Goal: Task Accomplishment & Management: Use online tool/utility

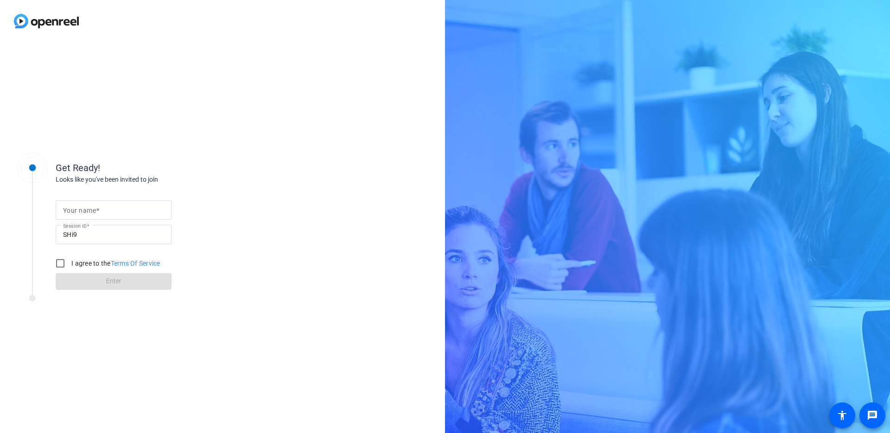
click at [74, 212] on mat-label "Your name" at bounding box center [79, 210] width 33 height 7
click at [74, 212] on input "Your name" at bounding box center [113, 209] width 101 height 11
type input "[PERSON_NAME]"
drag, startPoint x: 68, startPoint y: 261, endPoint x: 73, endPoint y: 267, distance: 7.5
click at [68, 261] on input "I agree to the Terms Of Service" at bounding box center [60, 263] width 19 height 19
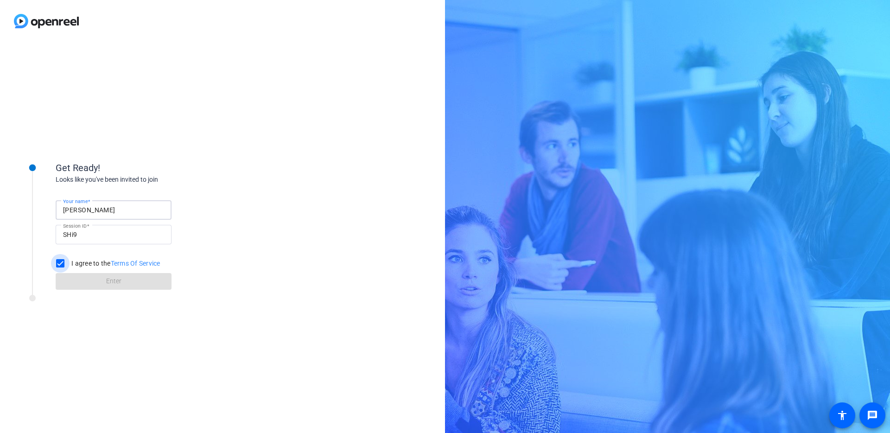
checkbox input "true"
click at [84, 278] on span at bounding box center [114, 281] width 116 height 22
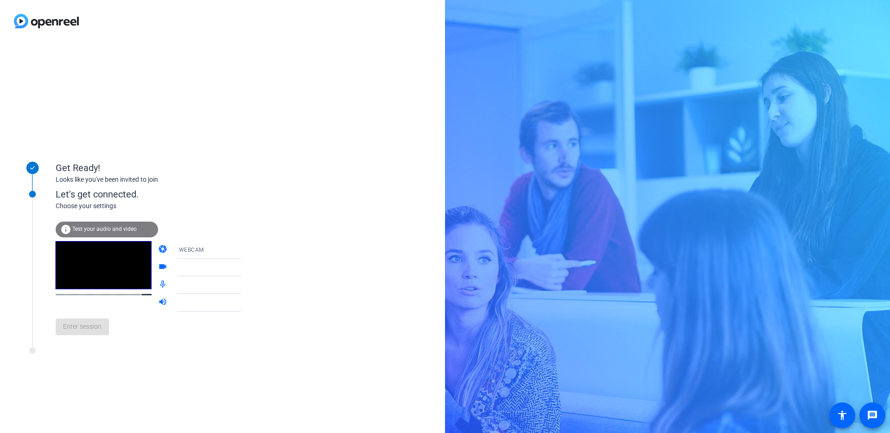
click at [231, 249] on mat-form-field "WEBCAM" at bounding box center [215, 250] width 89 height 18
click at [196, 249] on mat-form-field "WEBCAM" at bounding box center [215, 250] width 89 height 18
click at [227, 250] on mat-form-field "WEBCAM" at bounding box center [215, 250] width 89 height 18
click at [76, 286] on video at bounding box center [104, 265] width 96 height 48
click at [60, 194] on div "Let's get connected." at bounding box center [158, 194] width 204 height 14
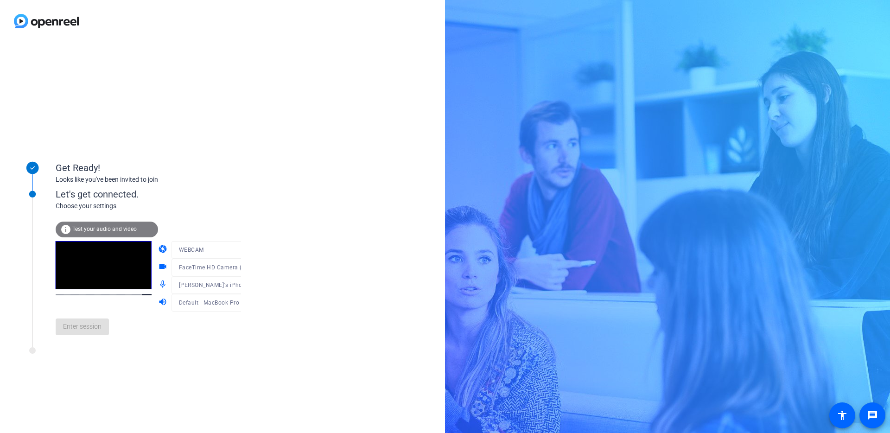
click at [231, 250] on mat-form-field "WEBCAM" at bounding box center [215, 250] width 89 height 18
click at [233, 267] on div at bounding box center [215, 264] width 89 height 10
click at [230, 266] on div at bounding box center [215, 264] width 89 height 10
click at [205, 199] on div "Let's get connected." at bounding box center [158, 194] width 204 height 14
click at [248, 267] on icon at bounding box center [250, 268] width 5 height 2
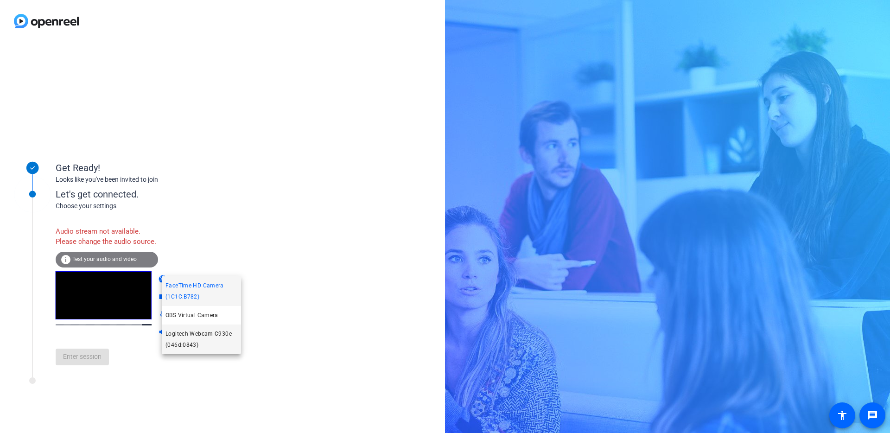
click at [203, 334] on span "Logitech Webcam C930e (046d:0843)" at bounding box center [201, 339] width 72 height 22
click at [248, 317] on icon at bounding box center [250, 315] width 5 height 2
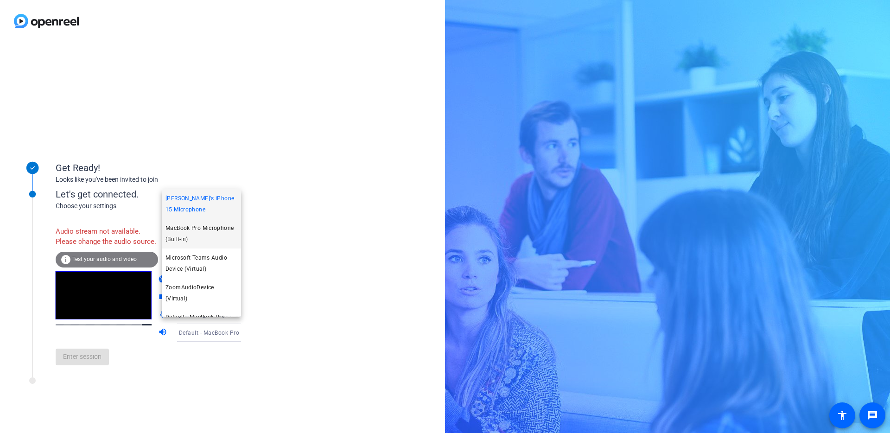
click at [200, 241] on span "MacBook Pro Microphone (Built-in)" at bounding box center [201, 233] width 72 height 22
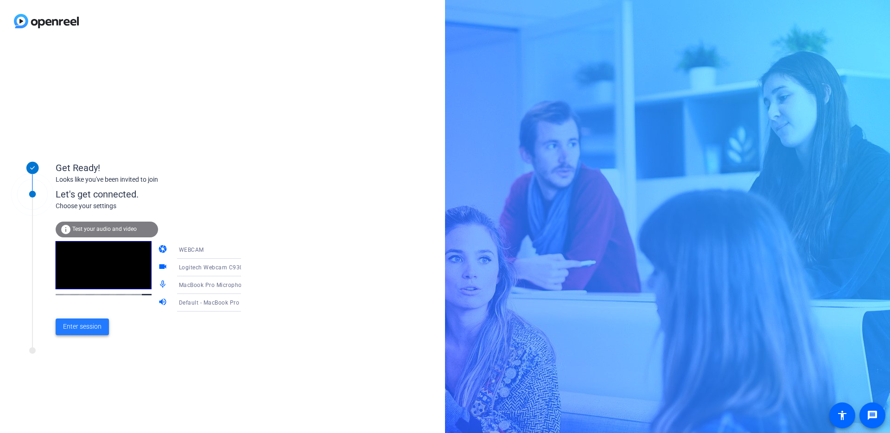
click at [77, 330] on span "Enter session" at bounding box center [82, 327] width 38 height 10
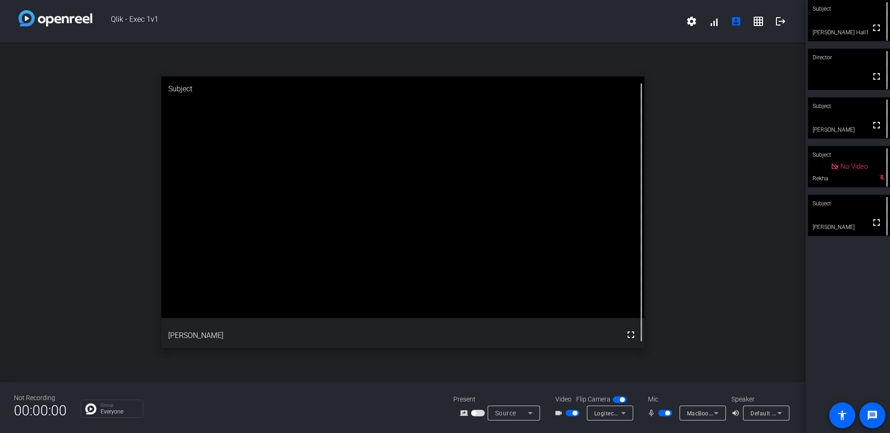
click at [716, 414] on icon at bounding box center [716, 412] width 11 height 11
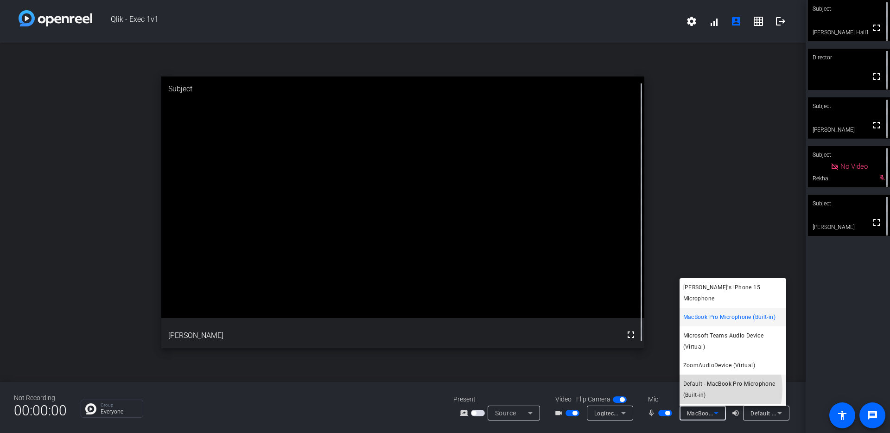
click at [701, 378] on span "Default - MacBook Pro Microphone (Built-in)" at bounding box center [732, 389] width 99 height 22
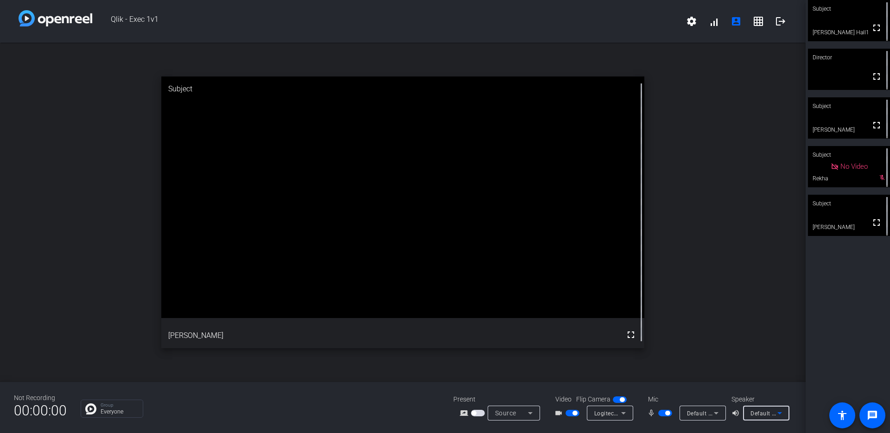
click at [782, 414] on icon at bounding box center [779, 412] width 11 height 11
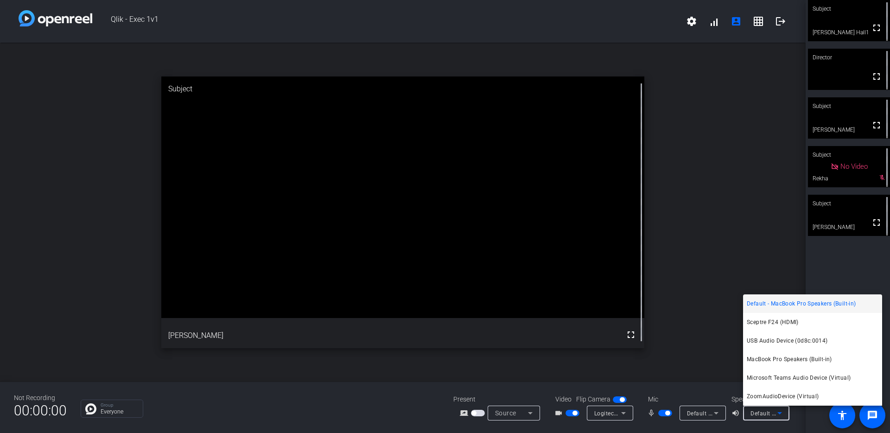
click at [671, 317] on div at bounding box center [445, 216] width 890 height 433
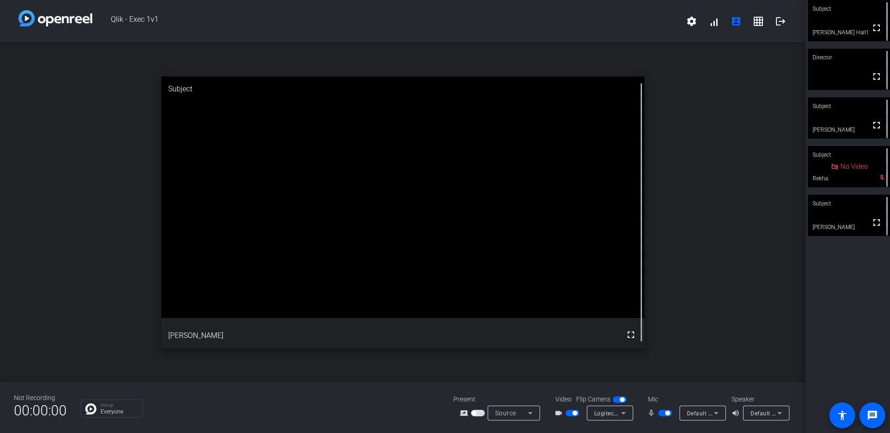
click at [774, 415] on div "Default - MacBook Pro Speakers (Built-in)" at bounding box center [766, 413] width 32 height 12
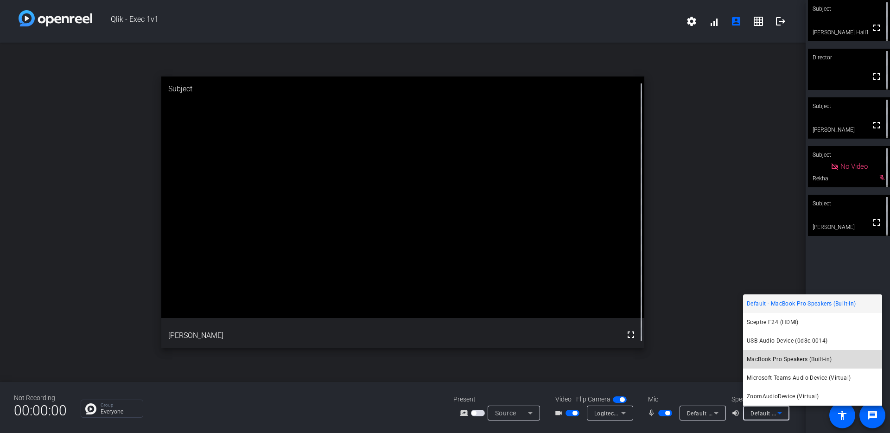
click at [780, 363] on span "MacBook Pro Speakers (Built-in)" at bounding box center [789, 359] width 85 height 11
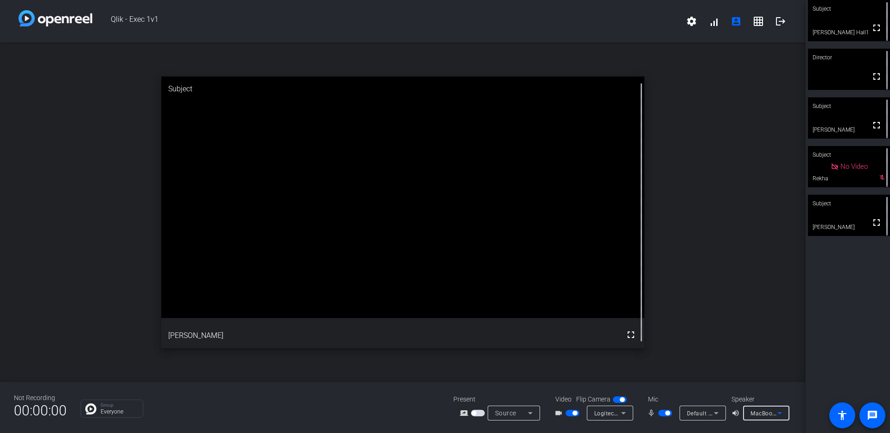
click at [708, 418] on div "Default - MacBook Pro Microphone (Built-in)" at bounding box center [700, 413] width 27 height 12
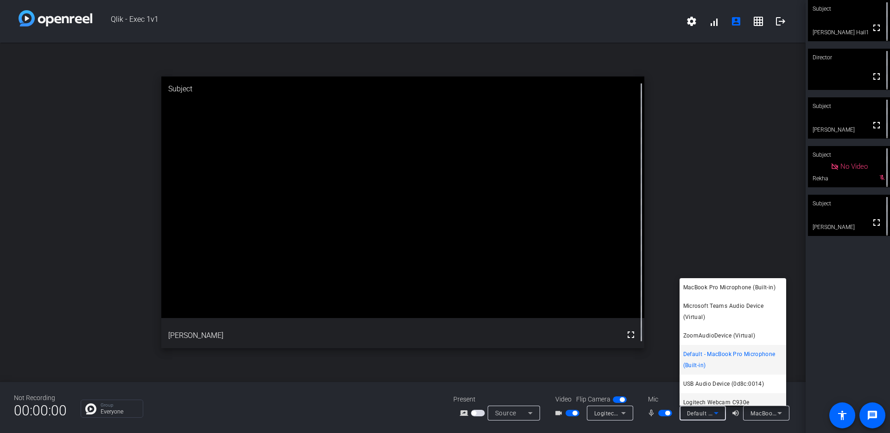
scroll to position [36, 0]
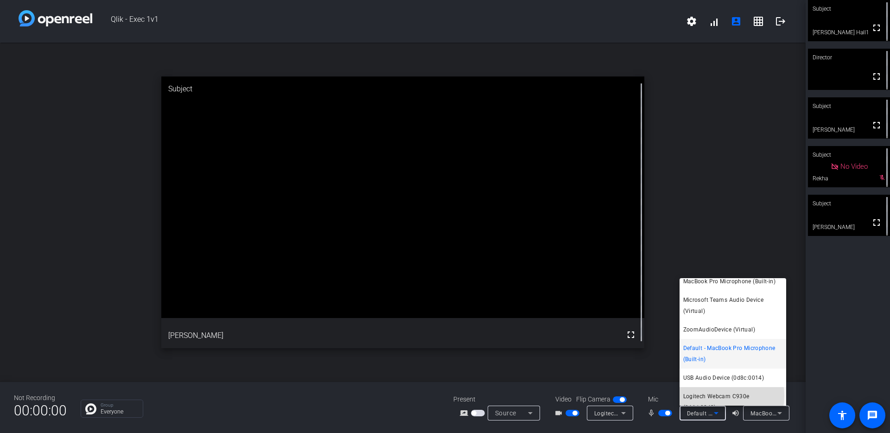
click at [718, 391] on span "Logitech Webcam C930e (046d:0843)" at bounding box center [732, 402] width 99 height 22
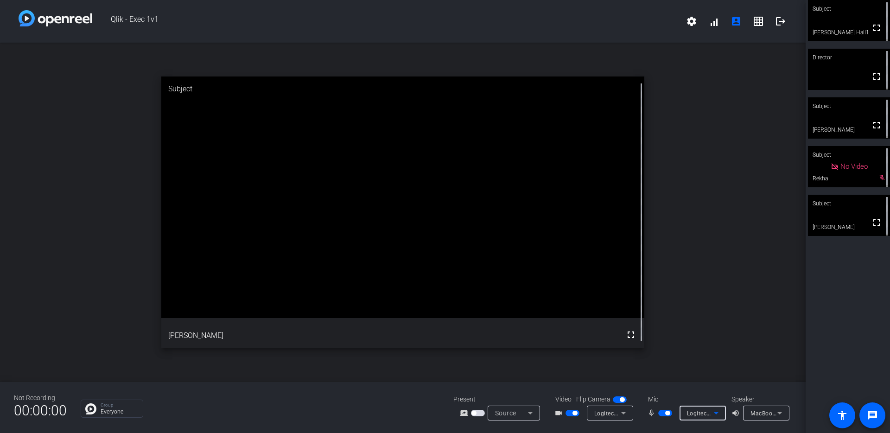
click at [713, 413] on icon at bounding box center [716, 412] width 11 height 11
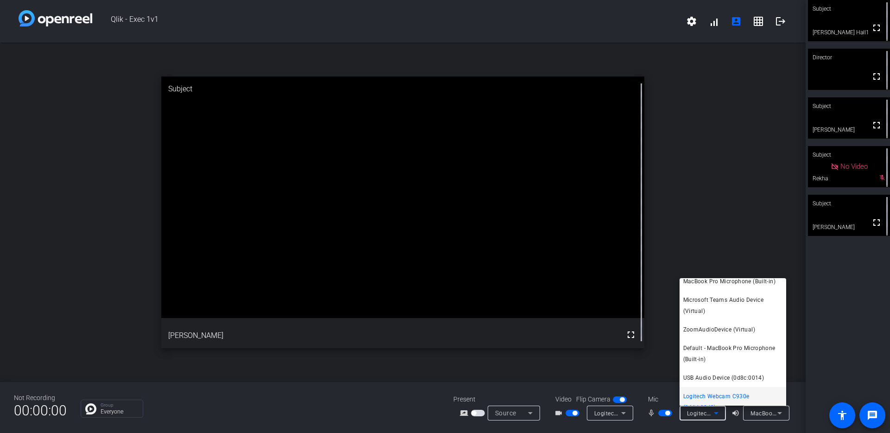
click at [693, 225] on div at bounding box center [445, 216] width 890 height 433
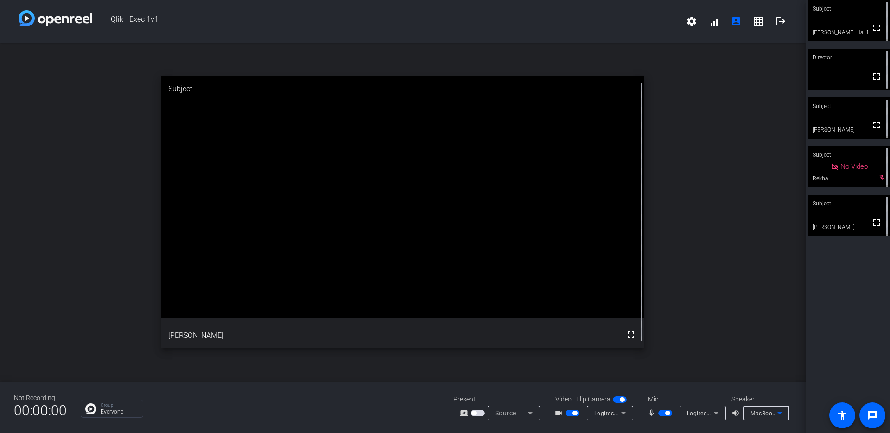
click at [774, 417] on icon at bounding box center [779, 412] width 11 height 11
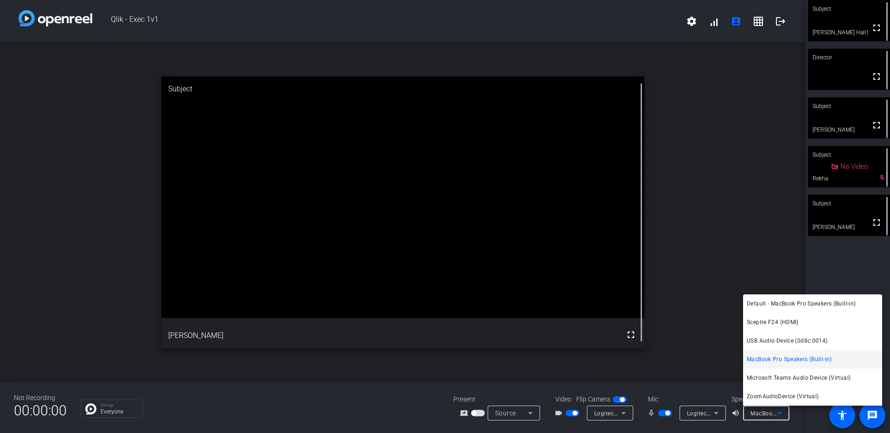
click at [774, 417] on div at bounding box center [445, 216] width 890 height 433
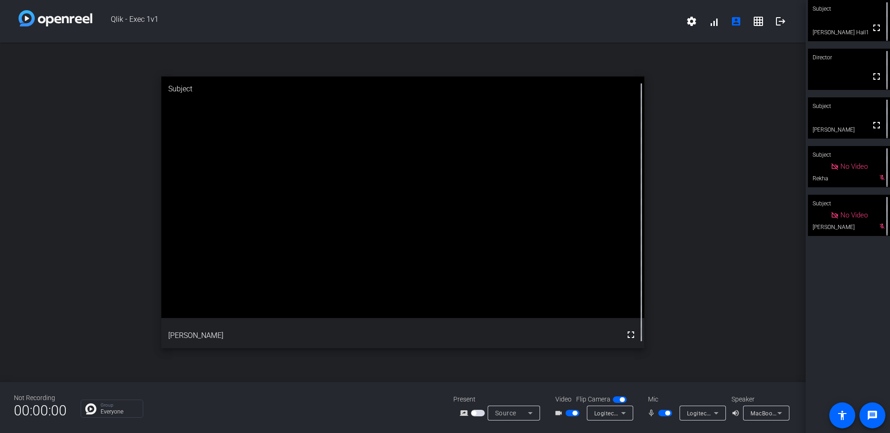
click at [716, 413] on icon at bounding box center [716, 413] width 5 height 2
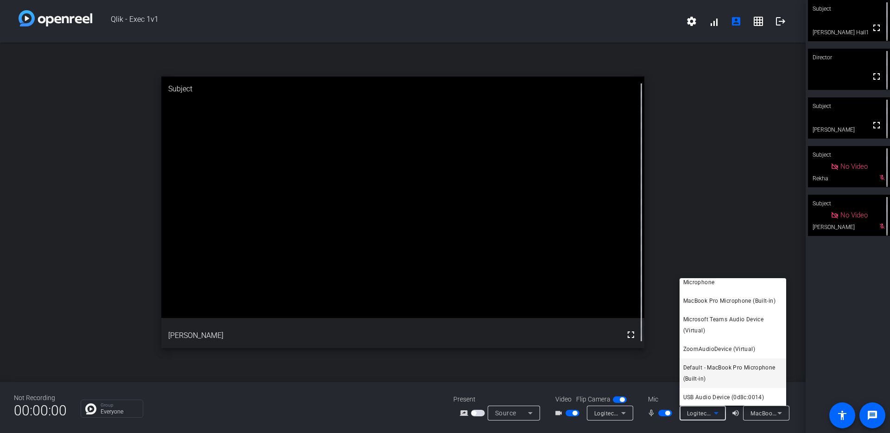
scroll to position [0, 0]
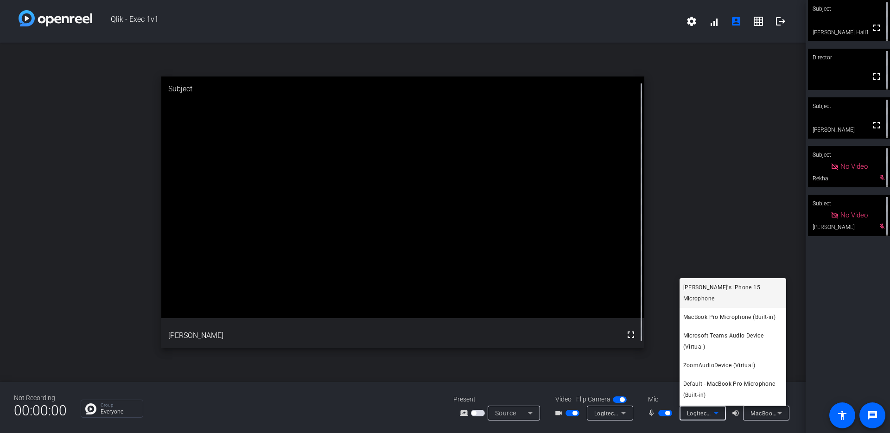
click at [726, 286] on span "[PERSON_NAME]'s iPhone 15 Microphone" at bounding box center [732, 293] width 99 height 22
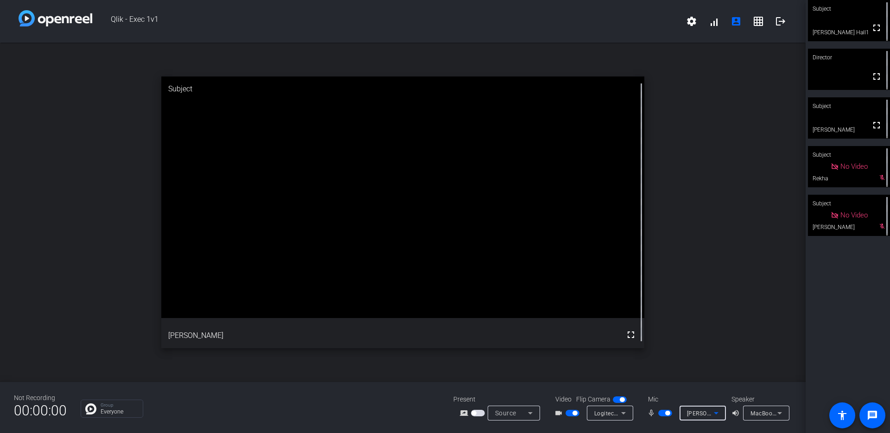
click at [717, 414] on icon at bounding box center [716, 412] width 11 height 11
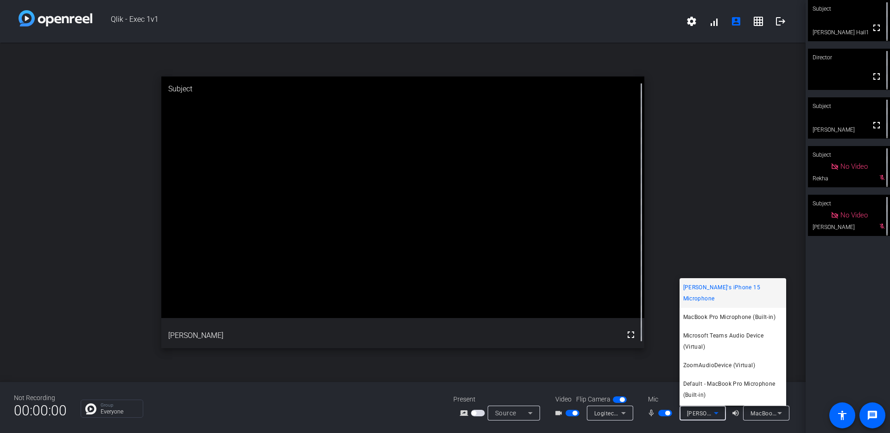
click at [693, 198] on div at bounding box center [445, 216] width 890 height 433
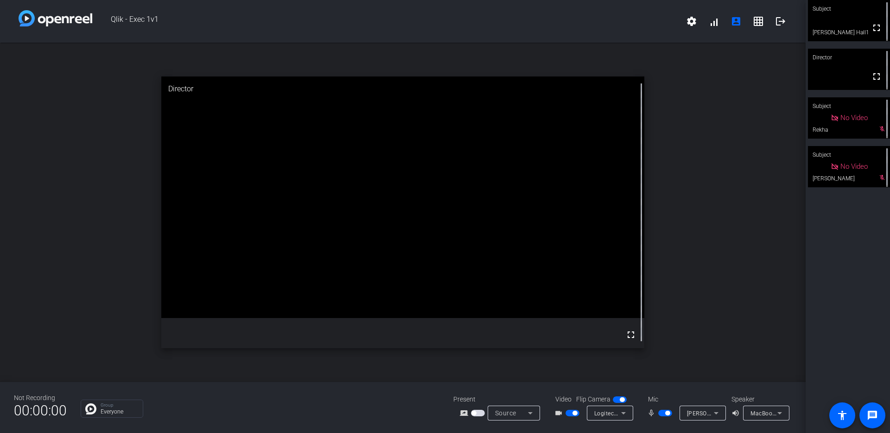
click at [480, 413] on span "button" at bounding box center [478, 413] width 14 height 6
